Goal: Task Accomplishment & Management: Complete application form

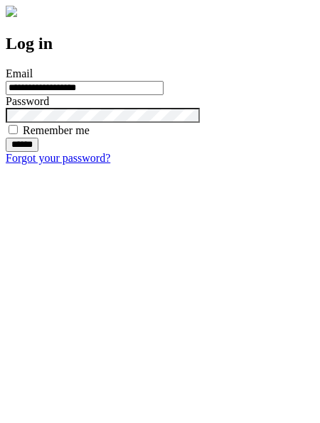
type input "**********"
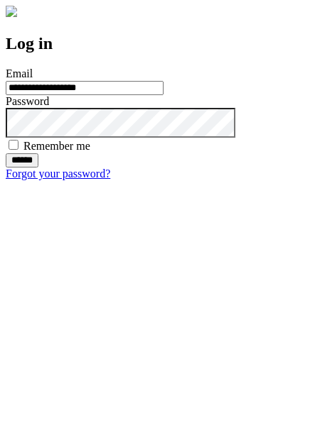
click at [38, 168] on input "******" at bounding box center [22, 160] width 33 height 14
